Goal: Task Accomplishment & Management: Manage account settings

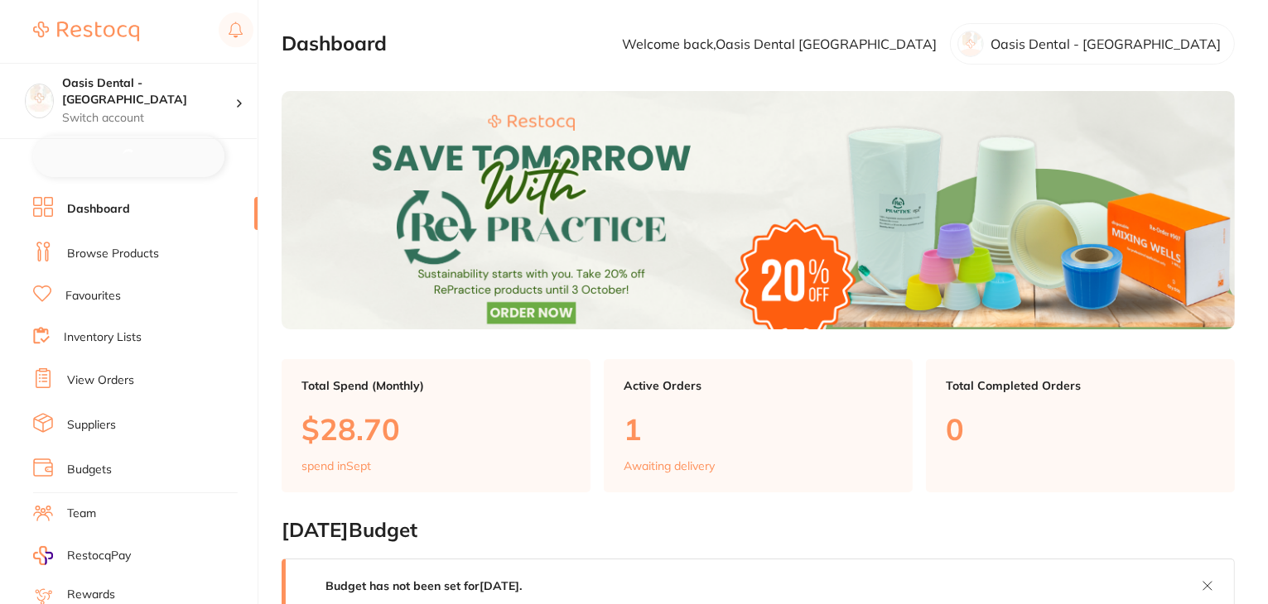
checkbox input "false"
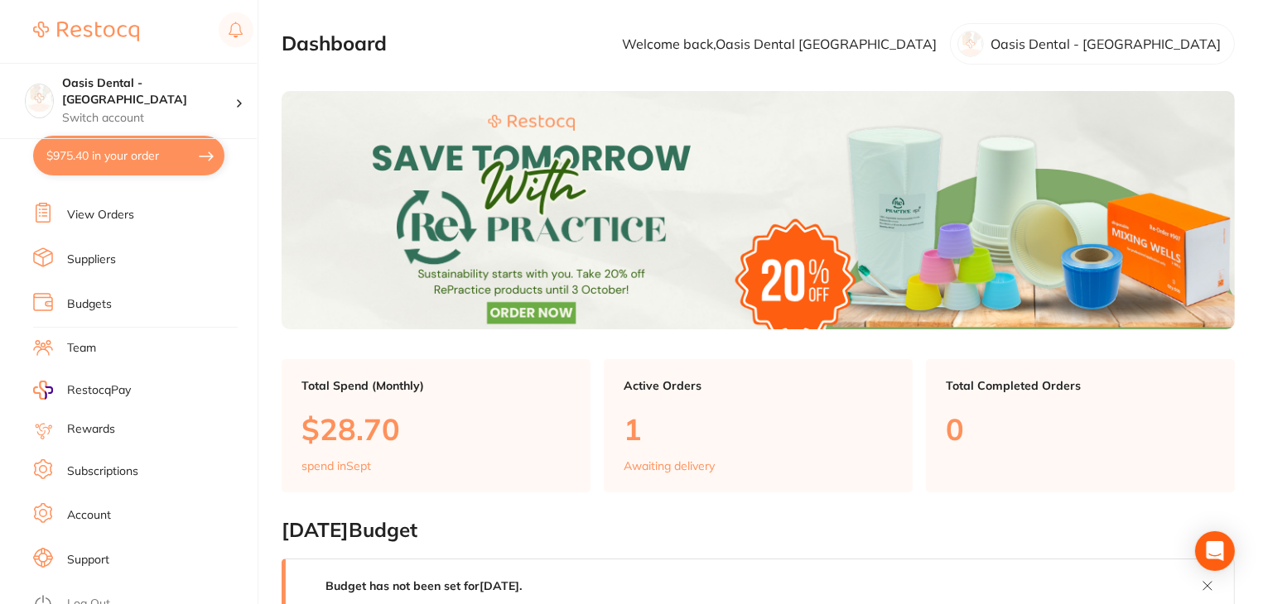
scroll to position [166, 0]
click at [87, 594] on link "Log Out" at bounding box center [88, 602] width 43 height 17
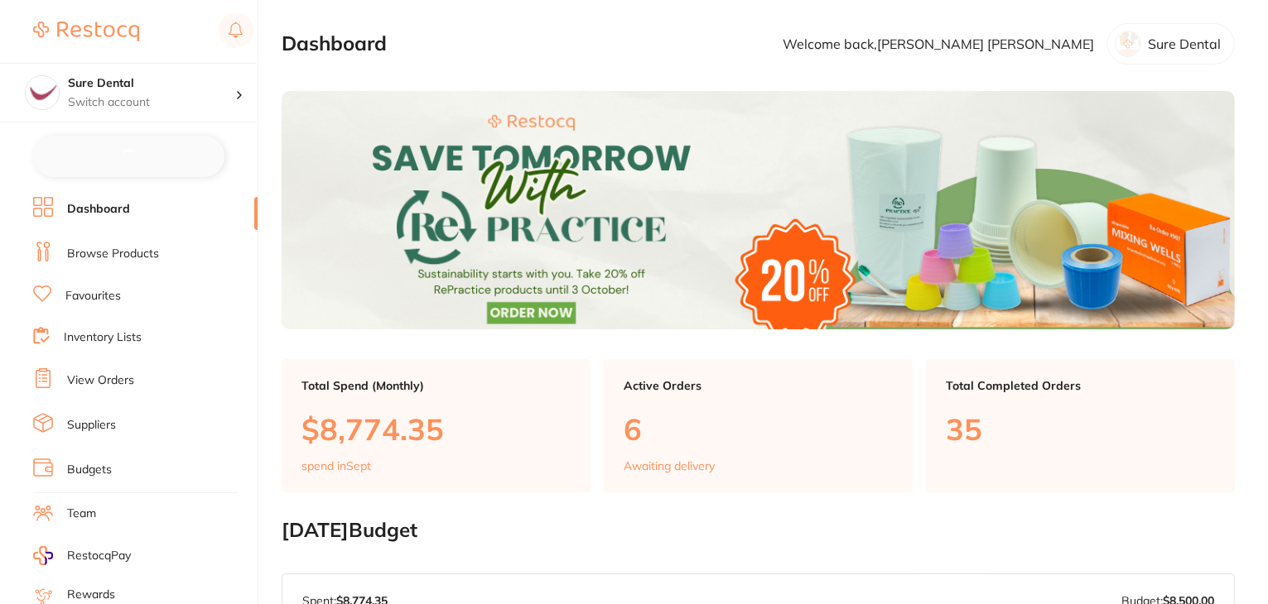
checkbox input "false"
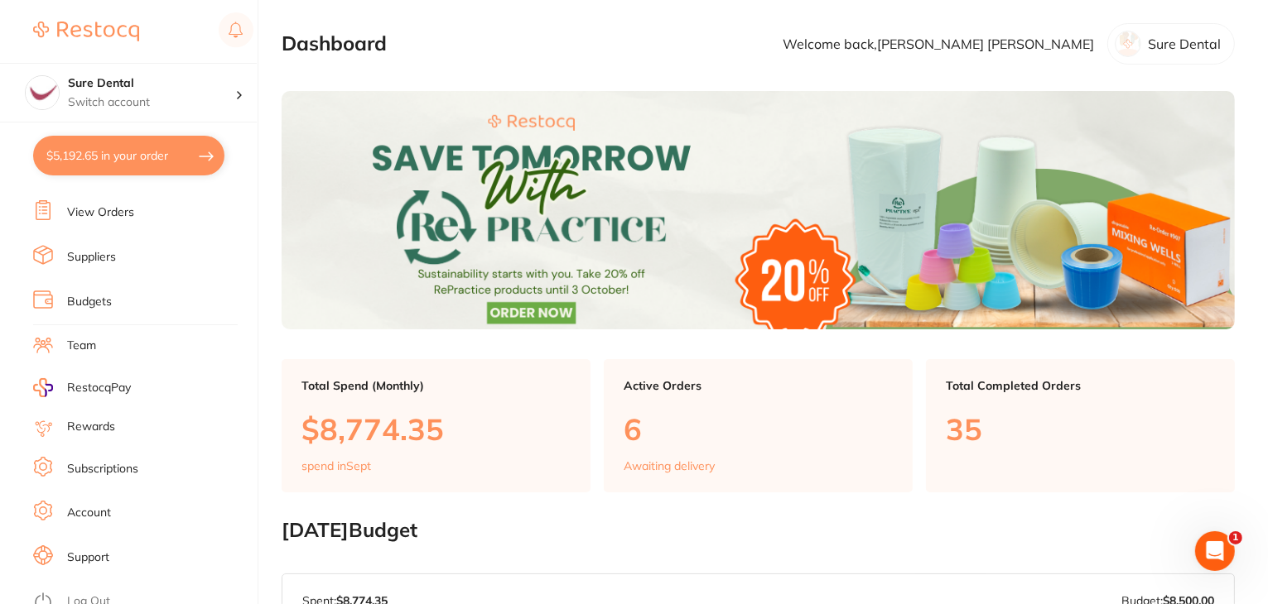
click at [89, 594] on link "Log Out" at bounding box center [88, 602] width 43 height 17
